Goal: Transaction & Acquisition: Purchase product/service

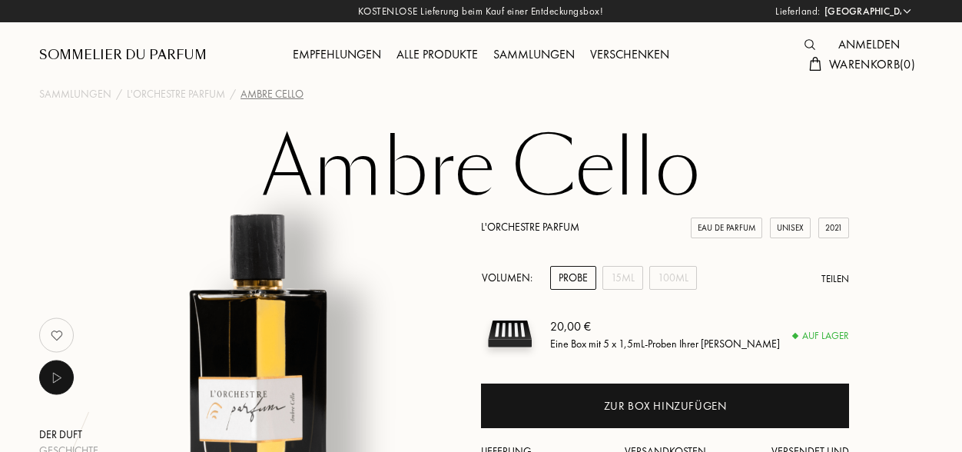
select select "DE"
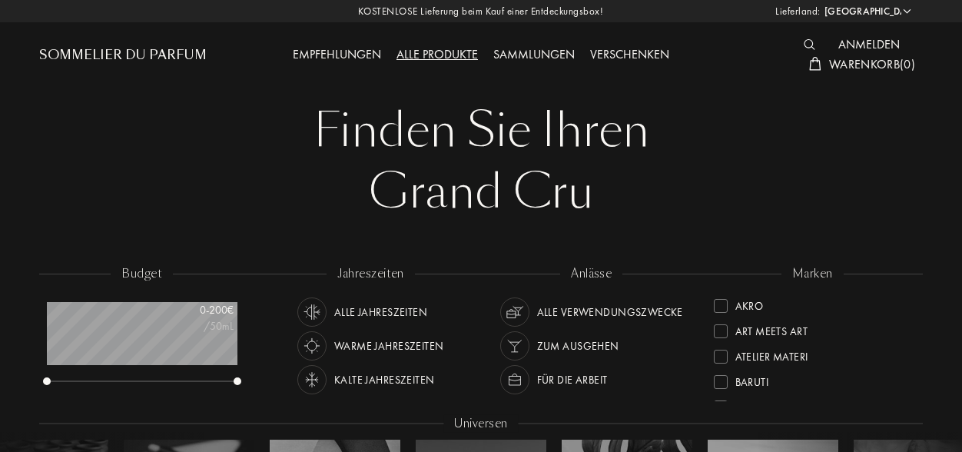
select select "DE"
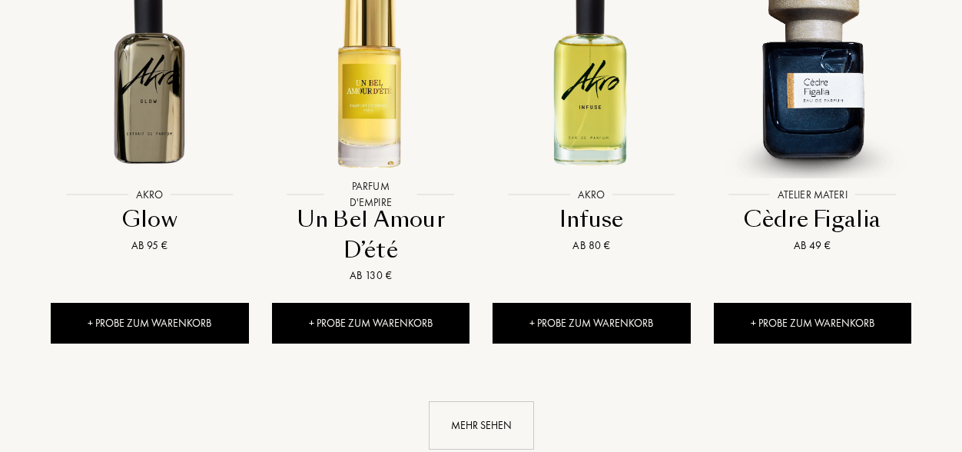
scroll to position [1536, 0]
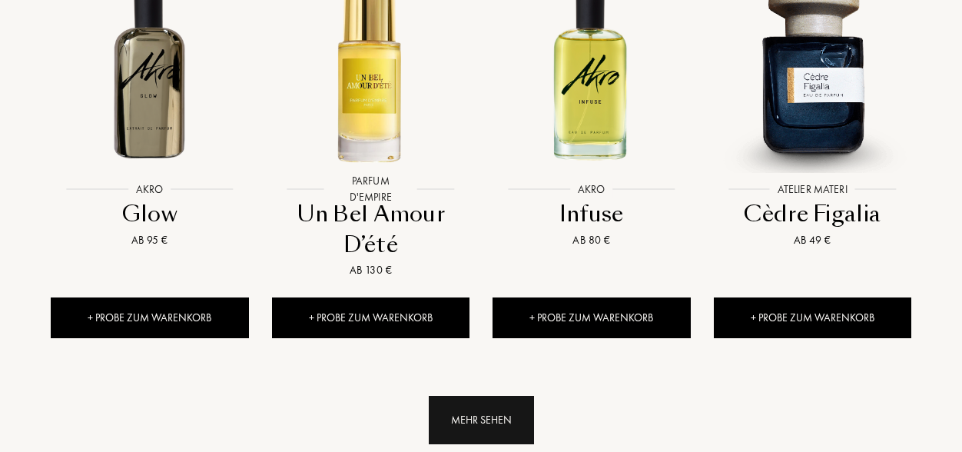
click at [466, 396] on div "Mehr sehen" at bounding box center [481, 420] width 105 height 48
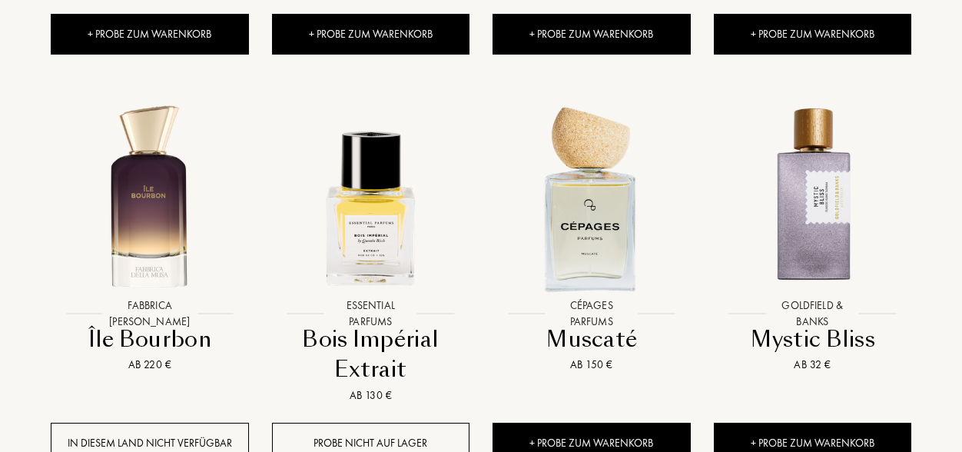
scroll to position [2232, 0]
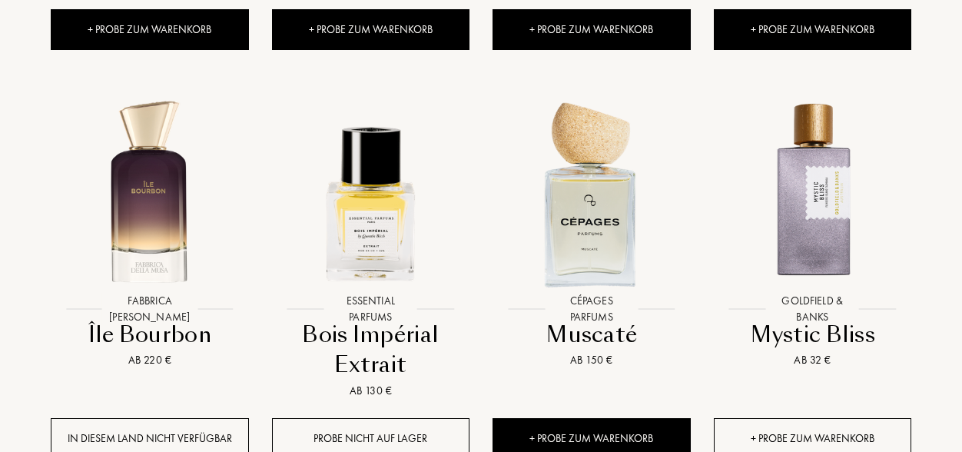
click at [865, 418] on div "+ Probe zum Warenkorb" at bounding box center [813, 438] width 198 height 41
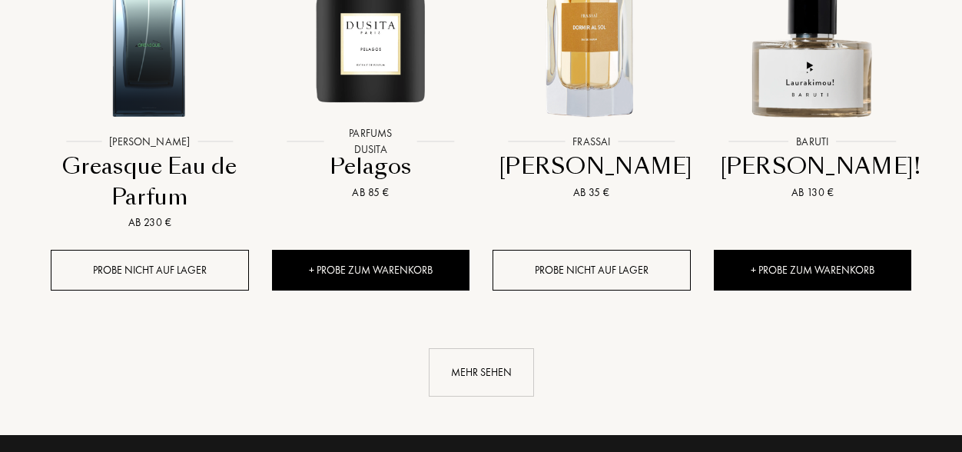
scroll to position [2812, 0]
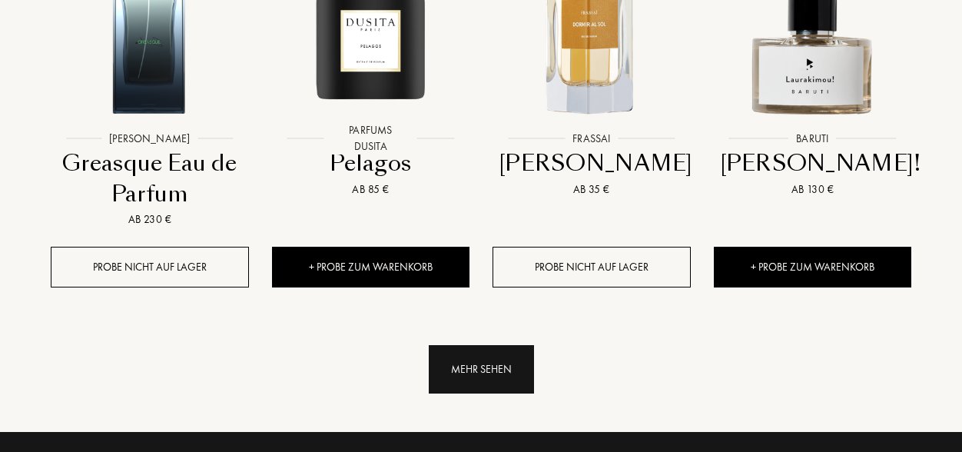
click at [502, 345] on div "Mehr sehen" at bounding box center [481, 369] width 105 height 48
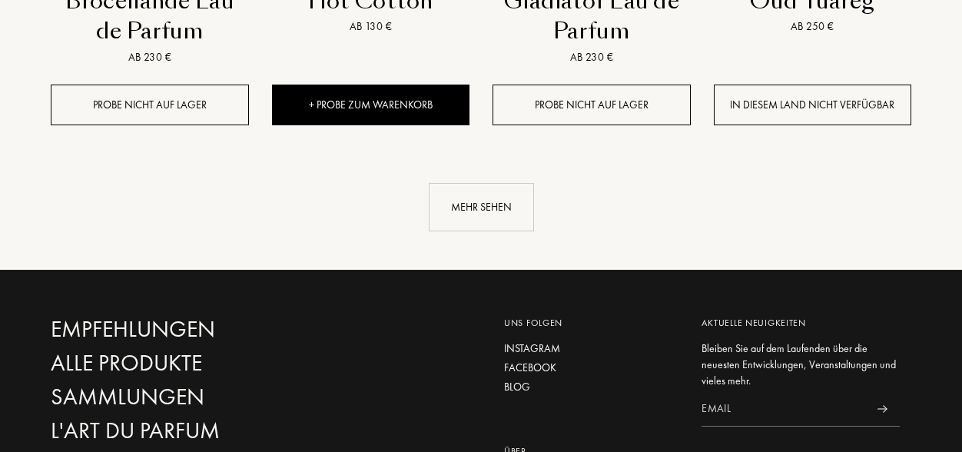
scroll to position [4220, 0]
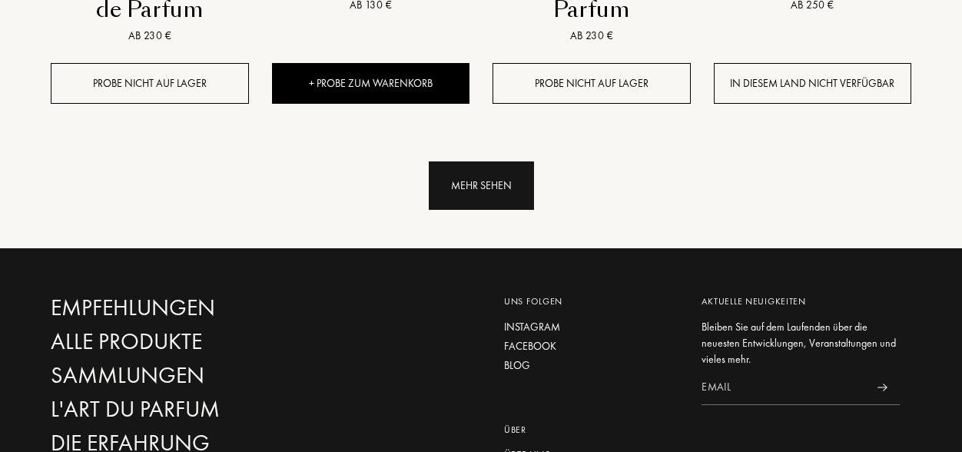
click at [469, 161] on div "Mehr sehen" at bounding box center [481, 185] width 105 height 48
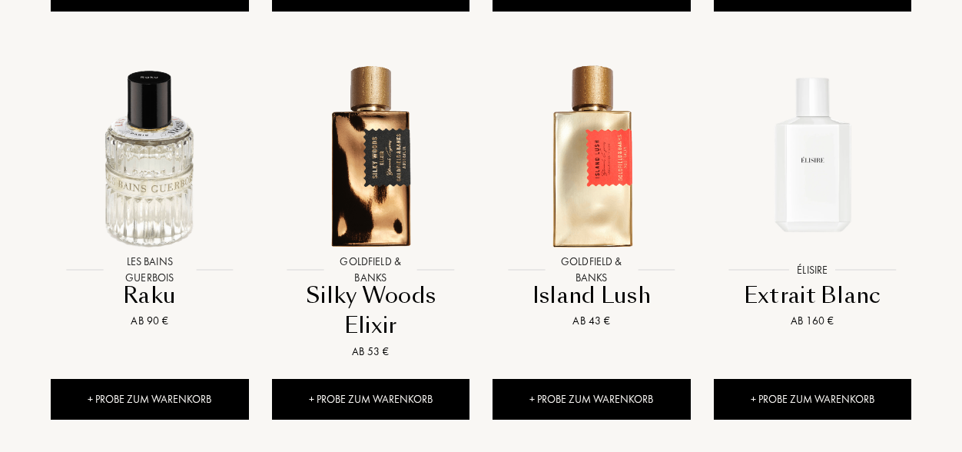
scroll to position [5080, 0]
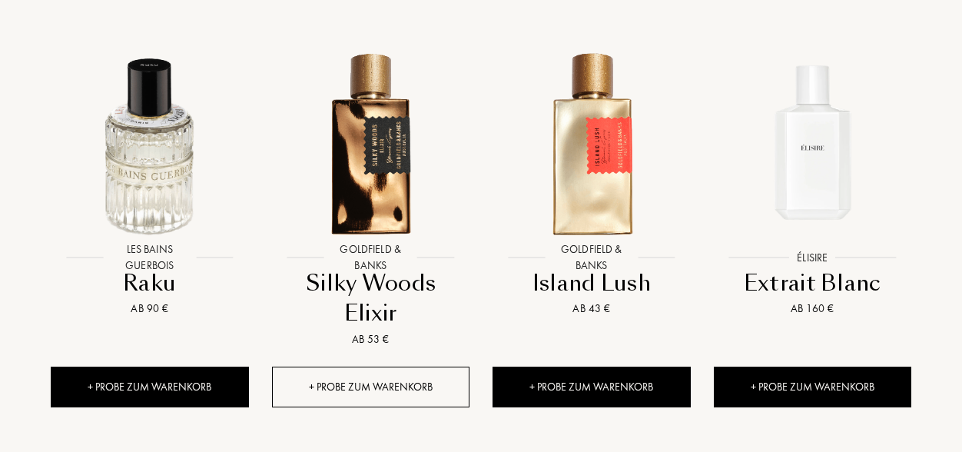
click at [403, 366] on div "+ Probe zum Warenkorb" at bounding box center [371, 386] width 198 height 41
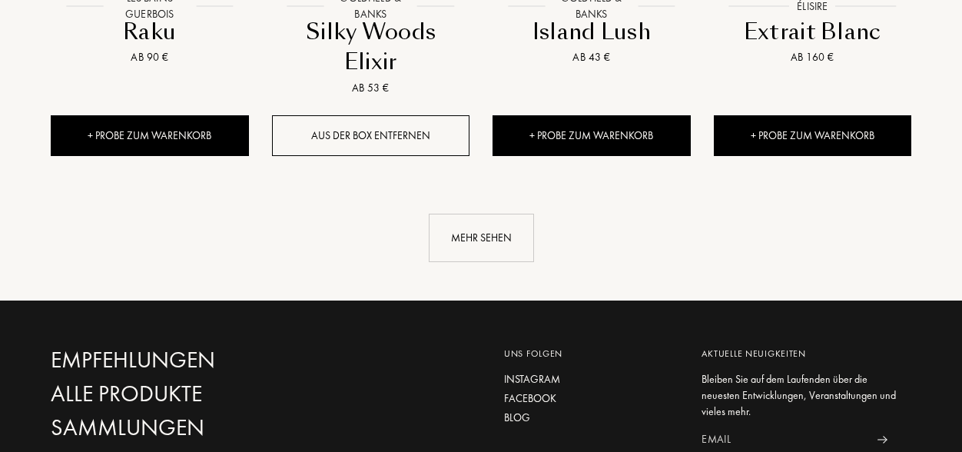
scroll to position [5351, 0]
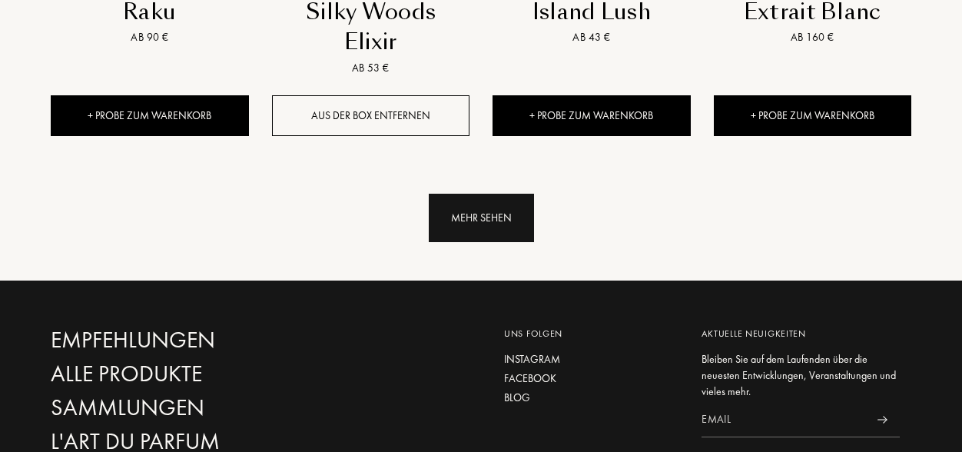
click at [498, 194] on div "Mehr sehen" at bounding box center [481, 218] width 105 height 48
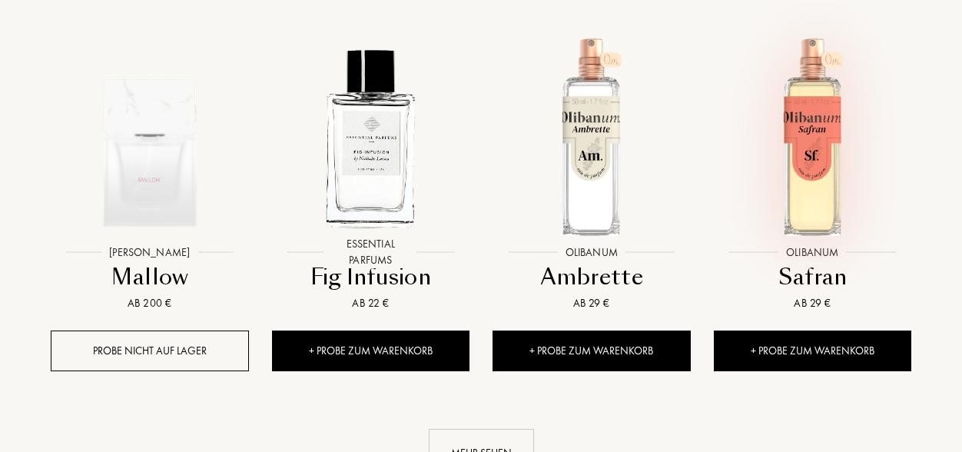
scroll to position [6284, 0]
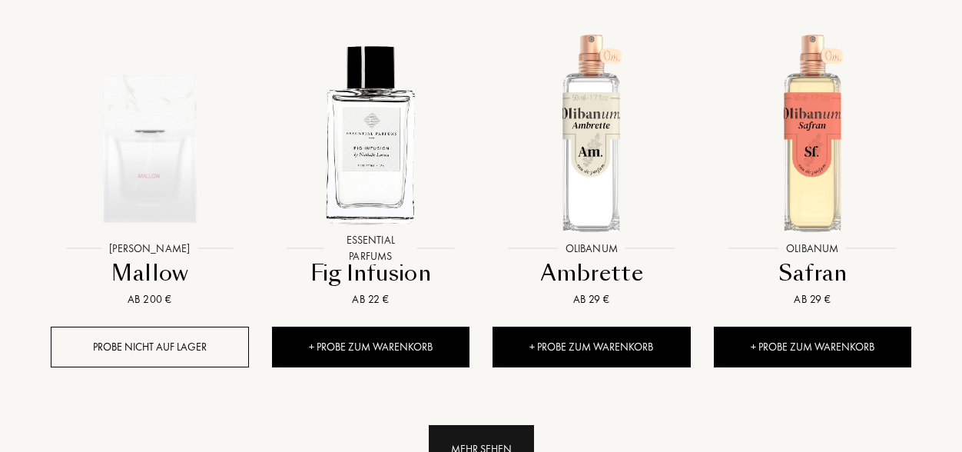
click at [501, 426] on div "Mehr sehen" at bounding box center [481, 449] width 105 height 48
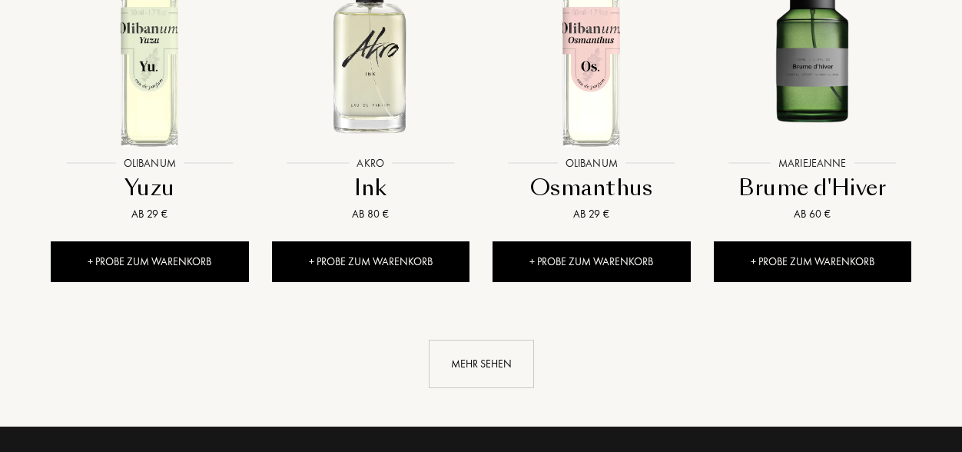
scroll to position [7544, 0]
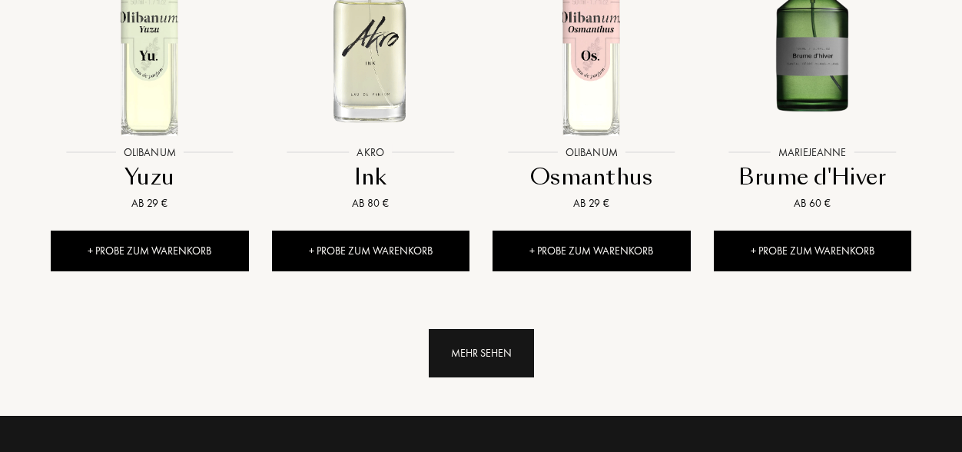
click at [496, 329] on div "Mehr sehen" at bounding box center [481, 353] width 105 height 48
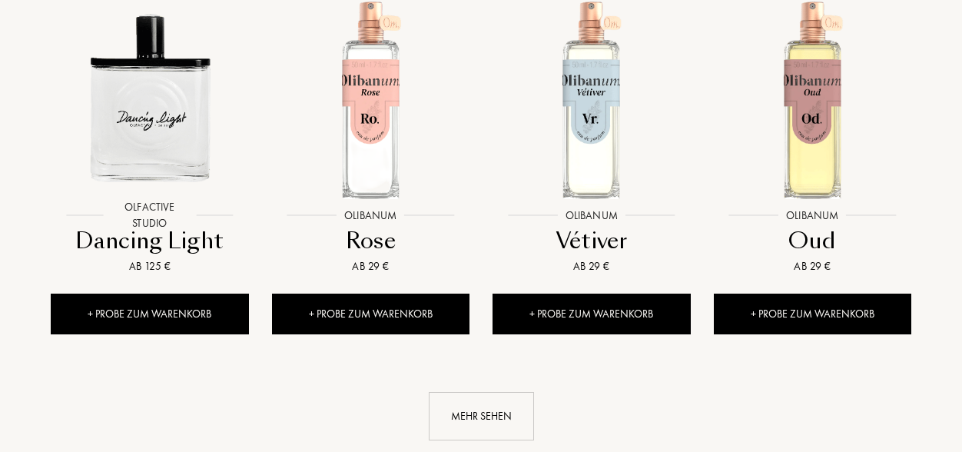
scroll to position [8634, 0]
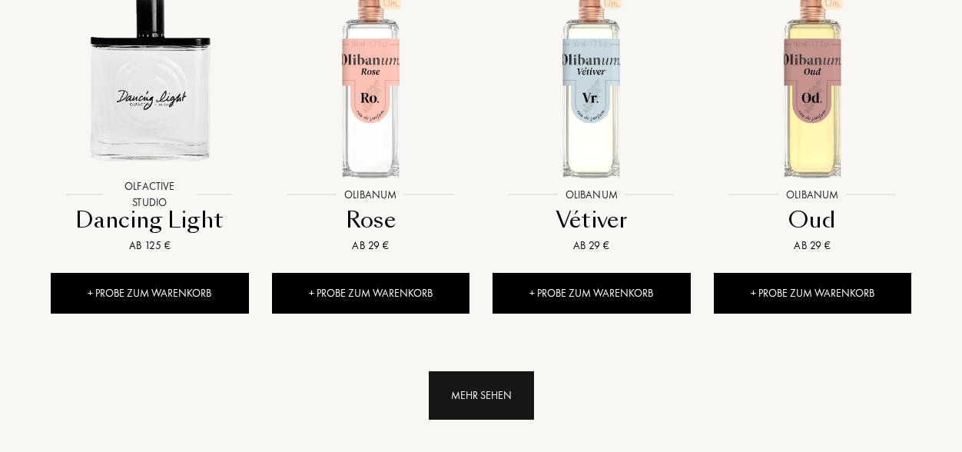
click at [509, 371] on div "Mehr sehen" at bounding box center [481, 395] width 105 height 48
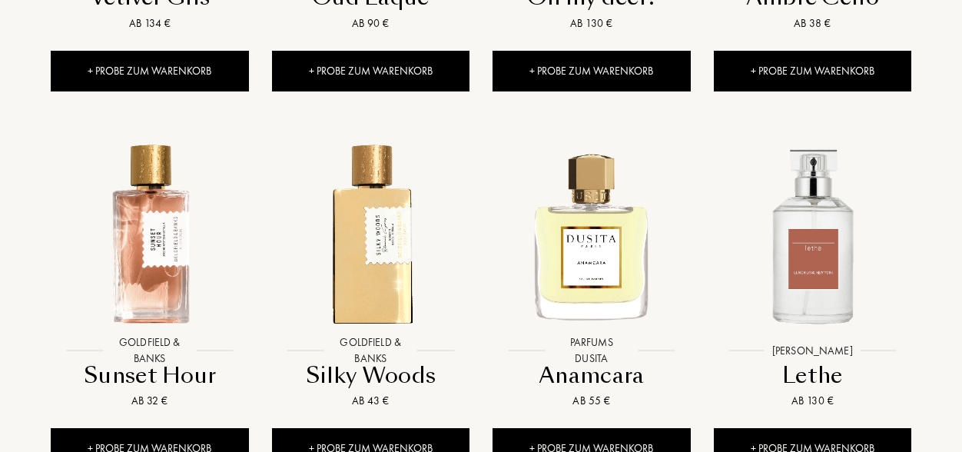
scroll to position [9628, 0]
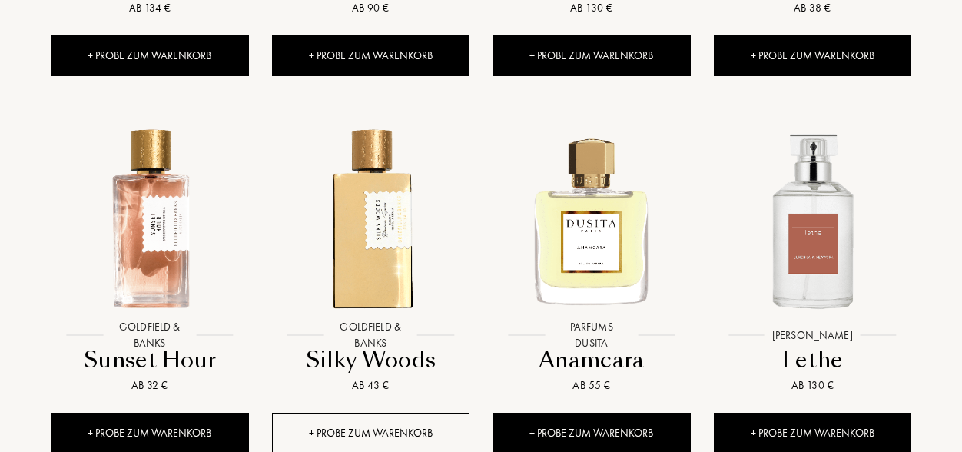
click at [418, 413] on div "+ Probe zum Warenkorb" at bounding box center [371, 433] width 198 height 41
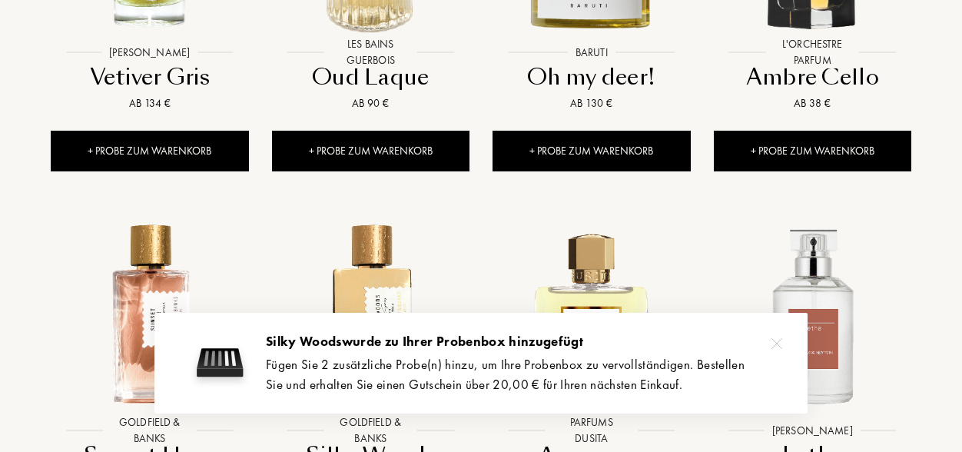
scroll to position [9520, 0]
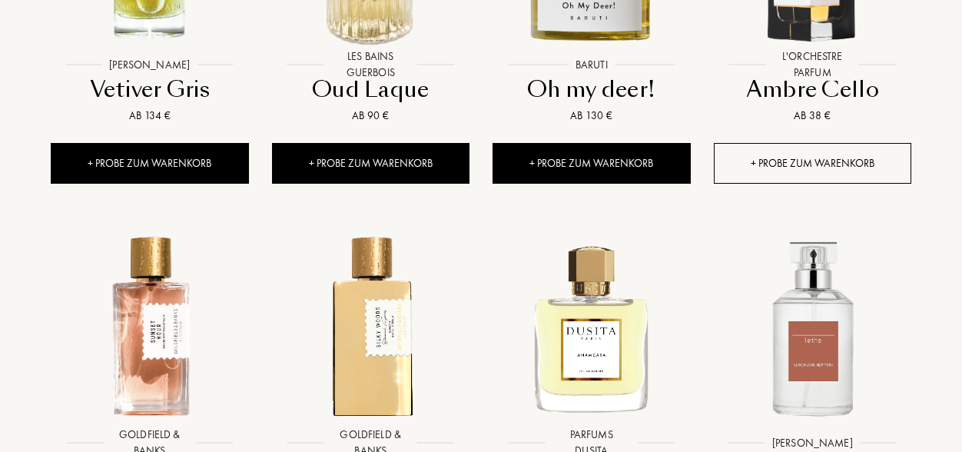
click at [847, 143] on div "+ Probe zum Warenkorb" at bounding box center [813, 163] width 198 height 41
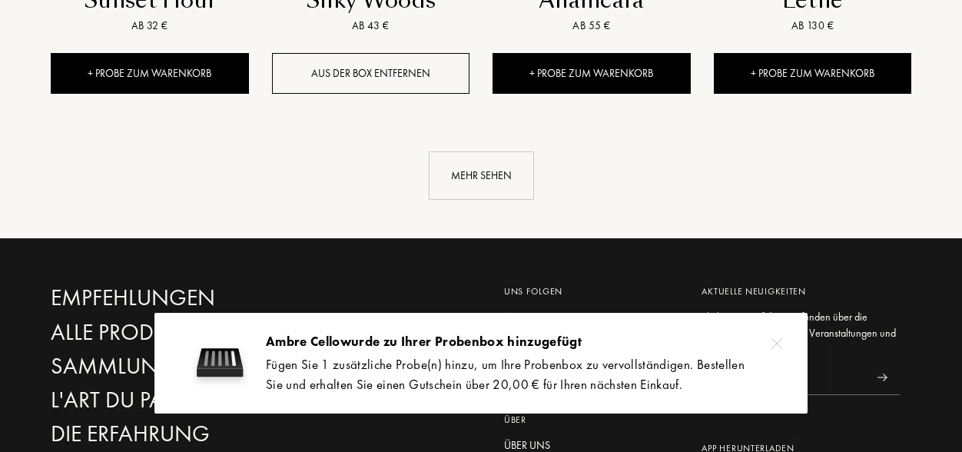
scroll to position [10002, 0]
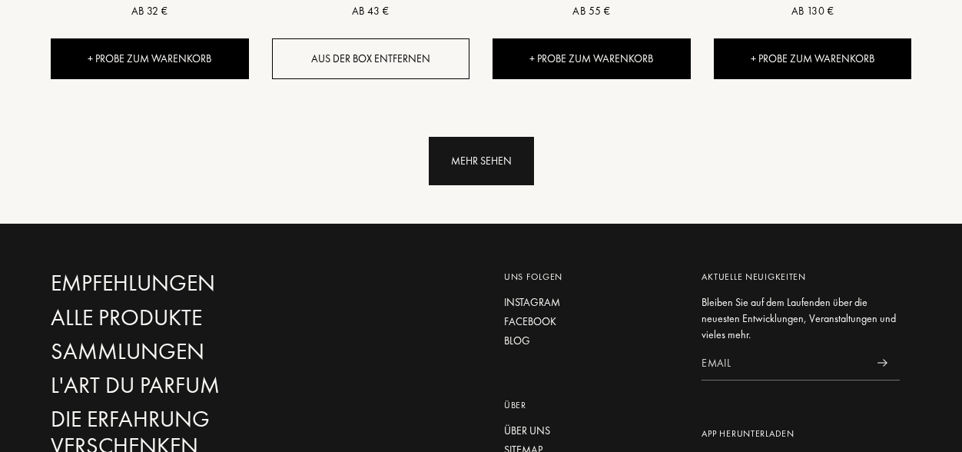
click at [504, 137] on div "Mehr sehen" at bounding box center [481, 161] width 105 height 48
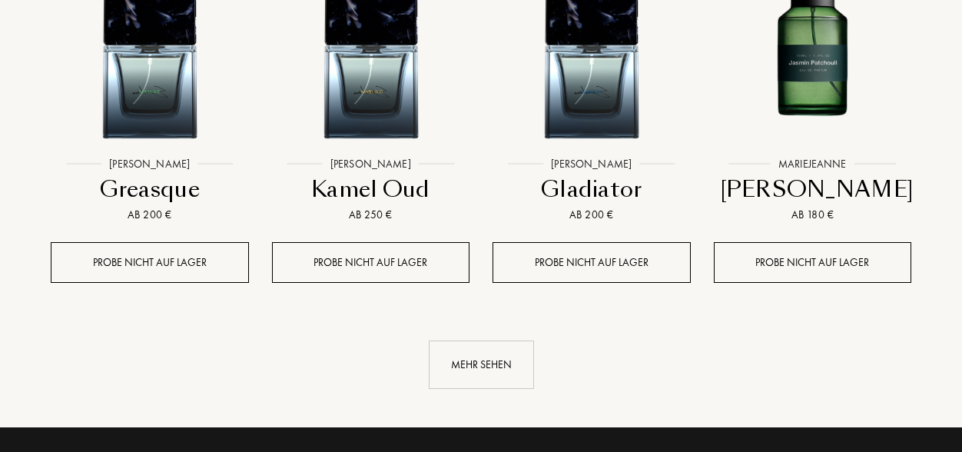
scroll to position [10985, 0]
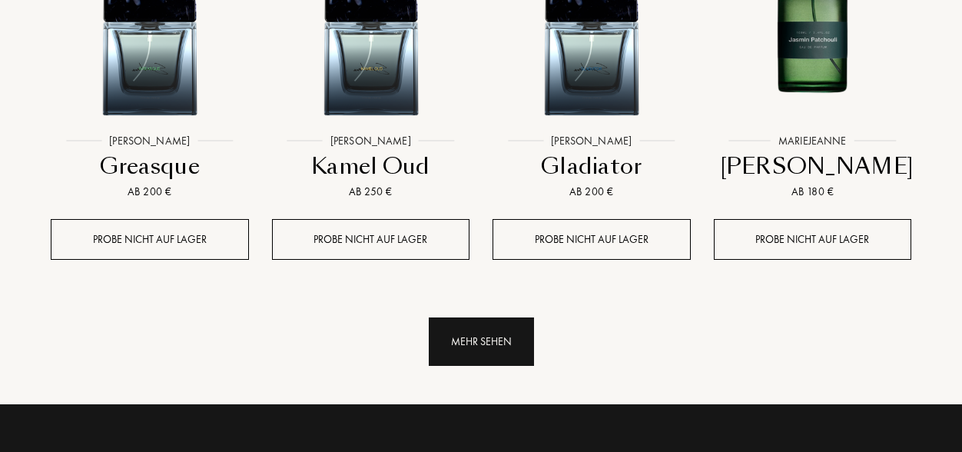
click at [466, 317] on div "Mehr sehen" at bounding box center [481, 341] width 105 height 48
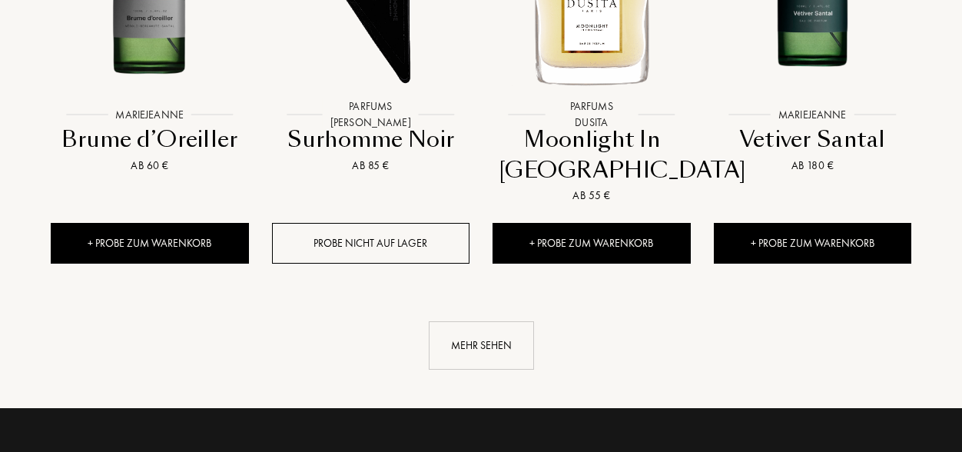
scroll to position [12147, 0]
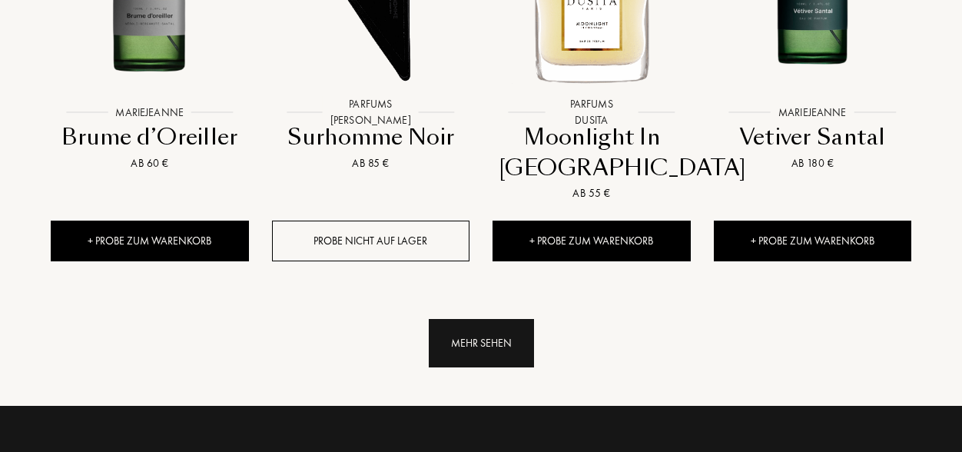
click at [531, 319] on div "Mehr sehen" at bounding box center [481, 343] width 105 height 48
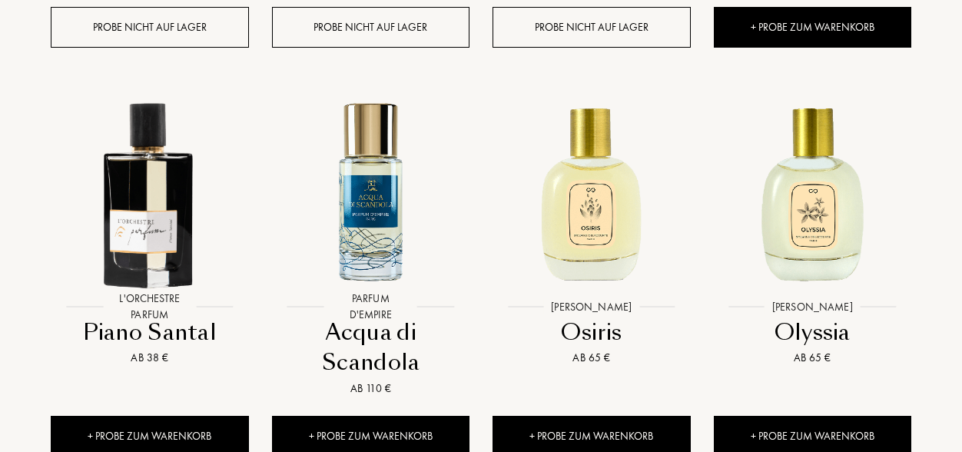
scroll to position [13161, 0]
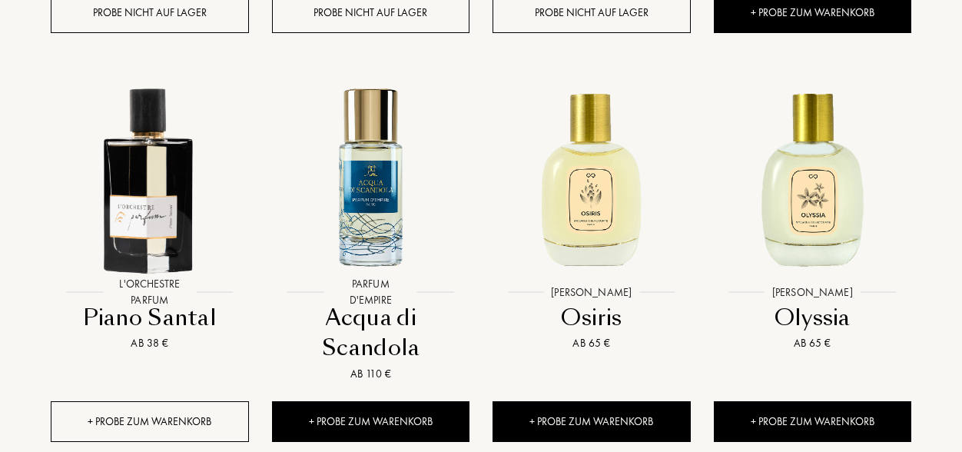
click at [217, 401] on div "+ Probe zum Warenkorb" at bounding box center [150, 421] width 198 height 41
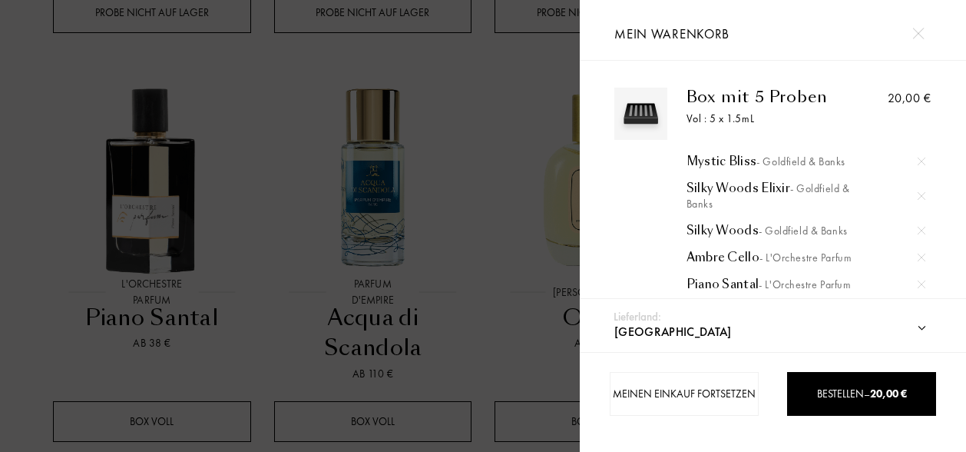
click at [921, 194] on img at bounding box center [922, 196] width 8 height 8
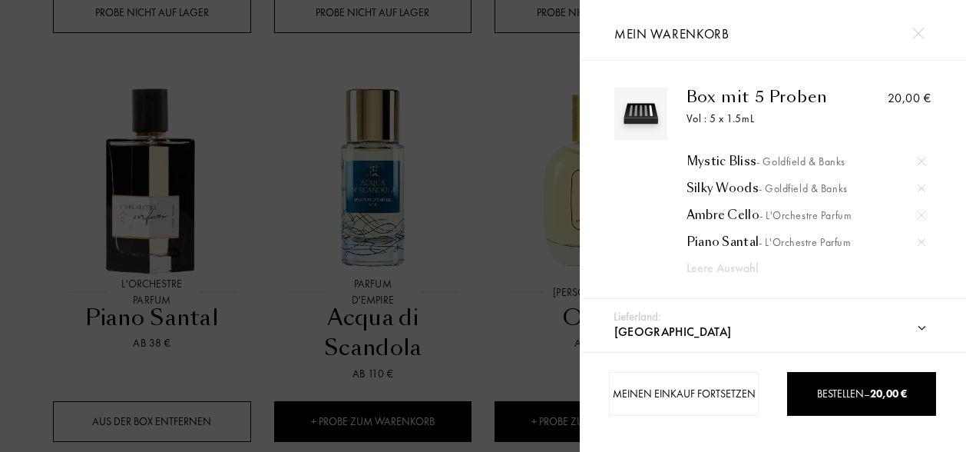
click at [469, 143] on div at bounding box center [290, 226] width 580 height 452
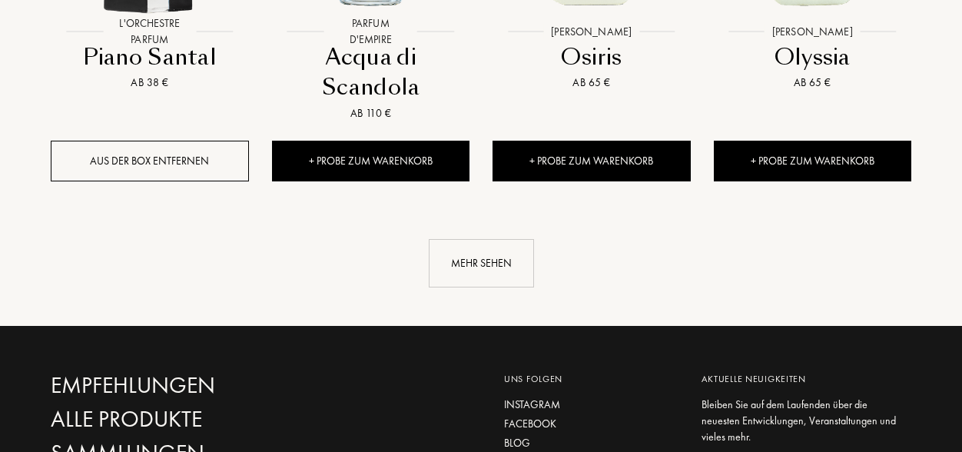
scroll to position [13428, 0]
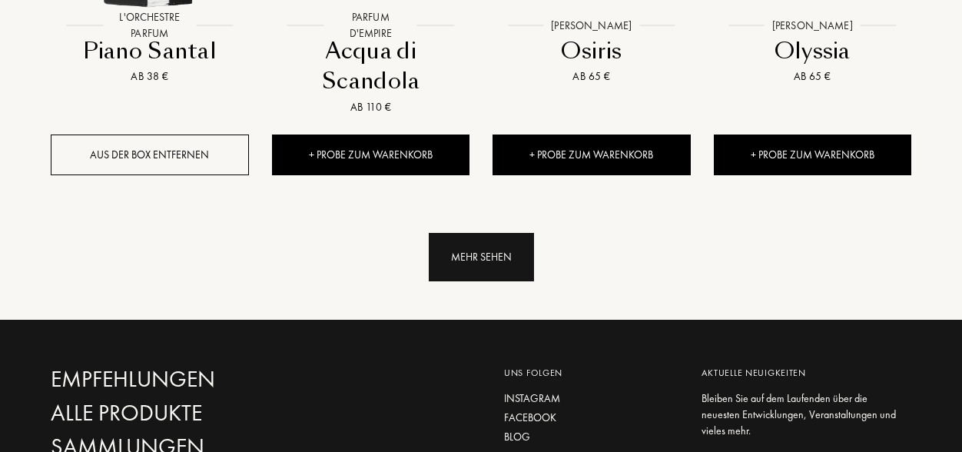
click at [483, 233] on div "Mehr sehen" at bounding box center [481, 257] width 105 height 48
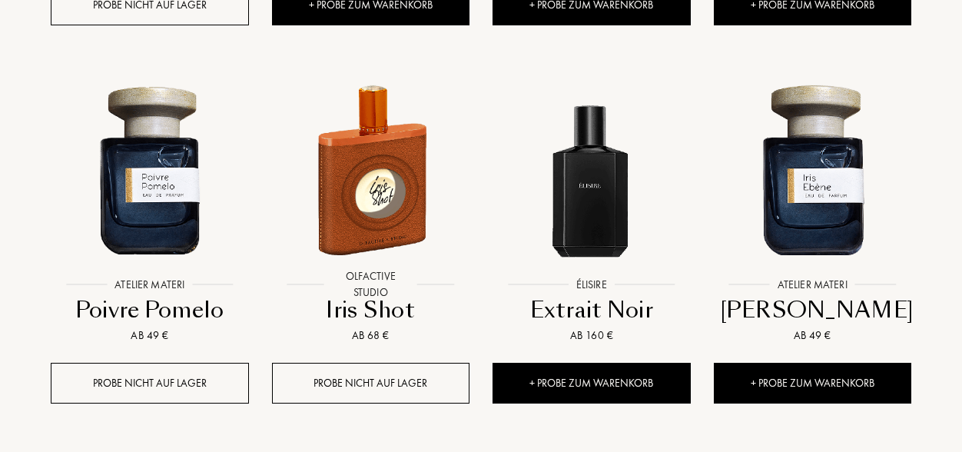
scroll to position [14380, 0]
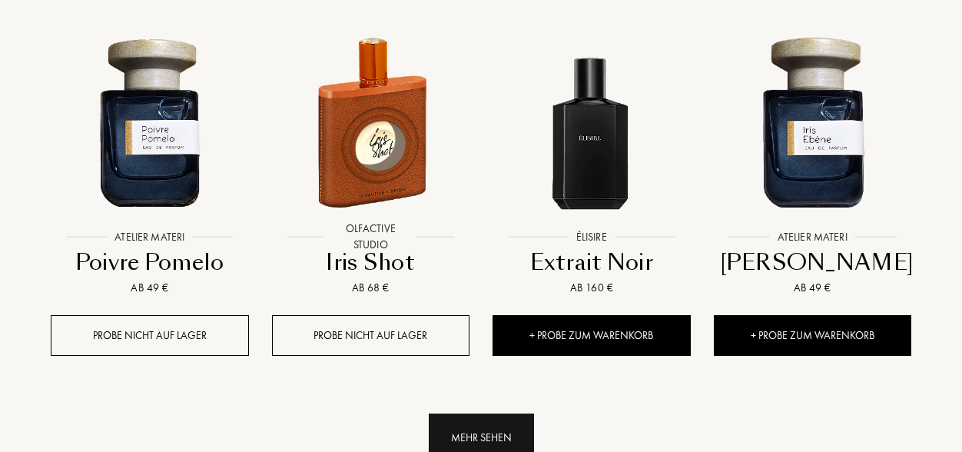
click at [502, 413] on div "Mehr sehen" at bounding box center [481, 437] width 105 height 48
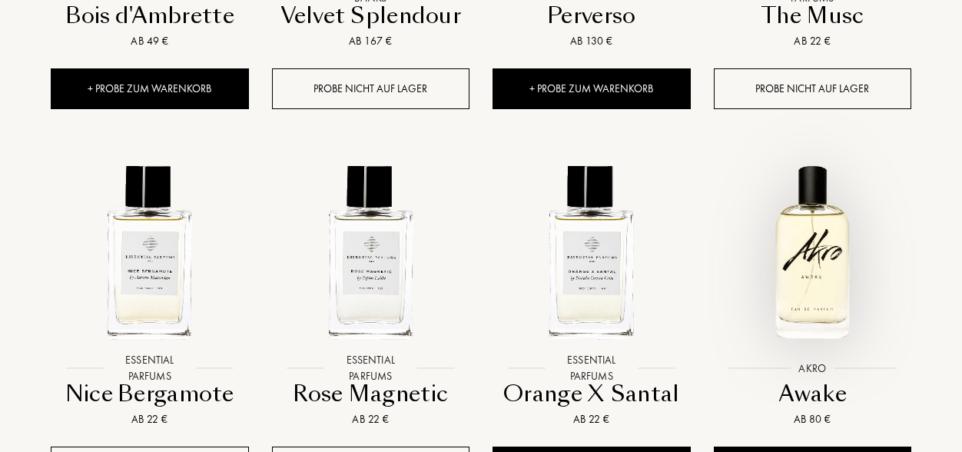
scroll to position [15414, 0]
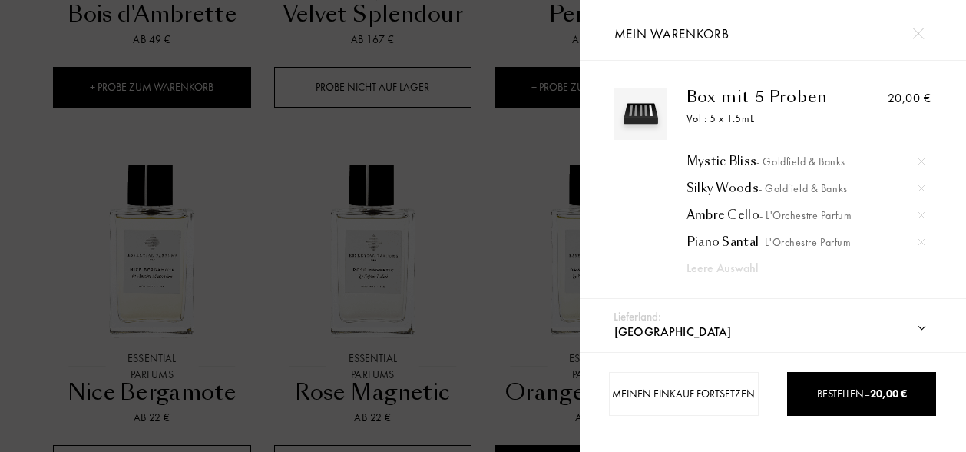
click at [519, 427] on div at bounding box center [290, 226] width 580 height 452
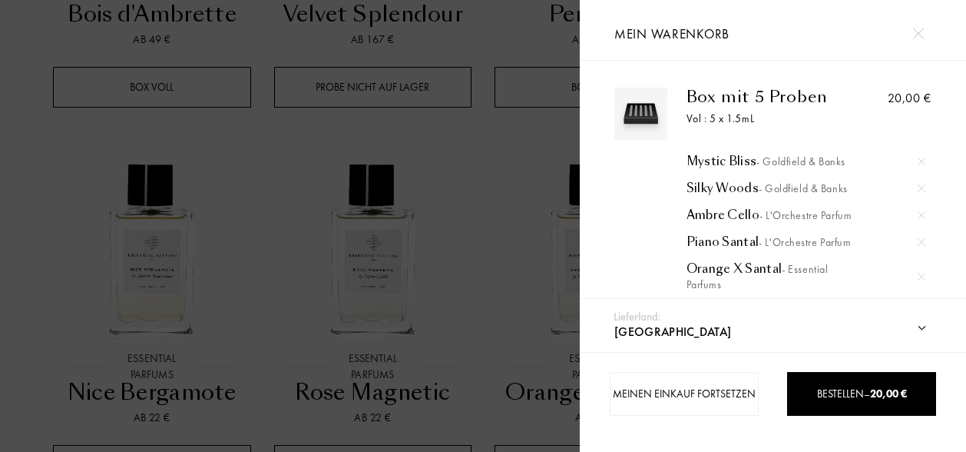
click at [416, 399] on div at bounding box center [290, 226] width 580 height 452
